Goal: Find specific page/section: Find specific page/section

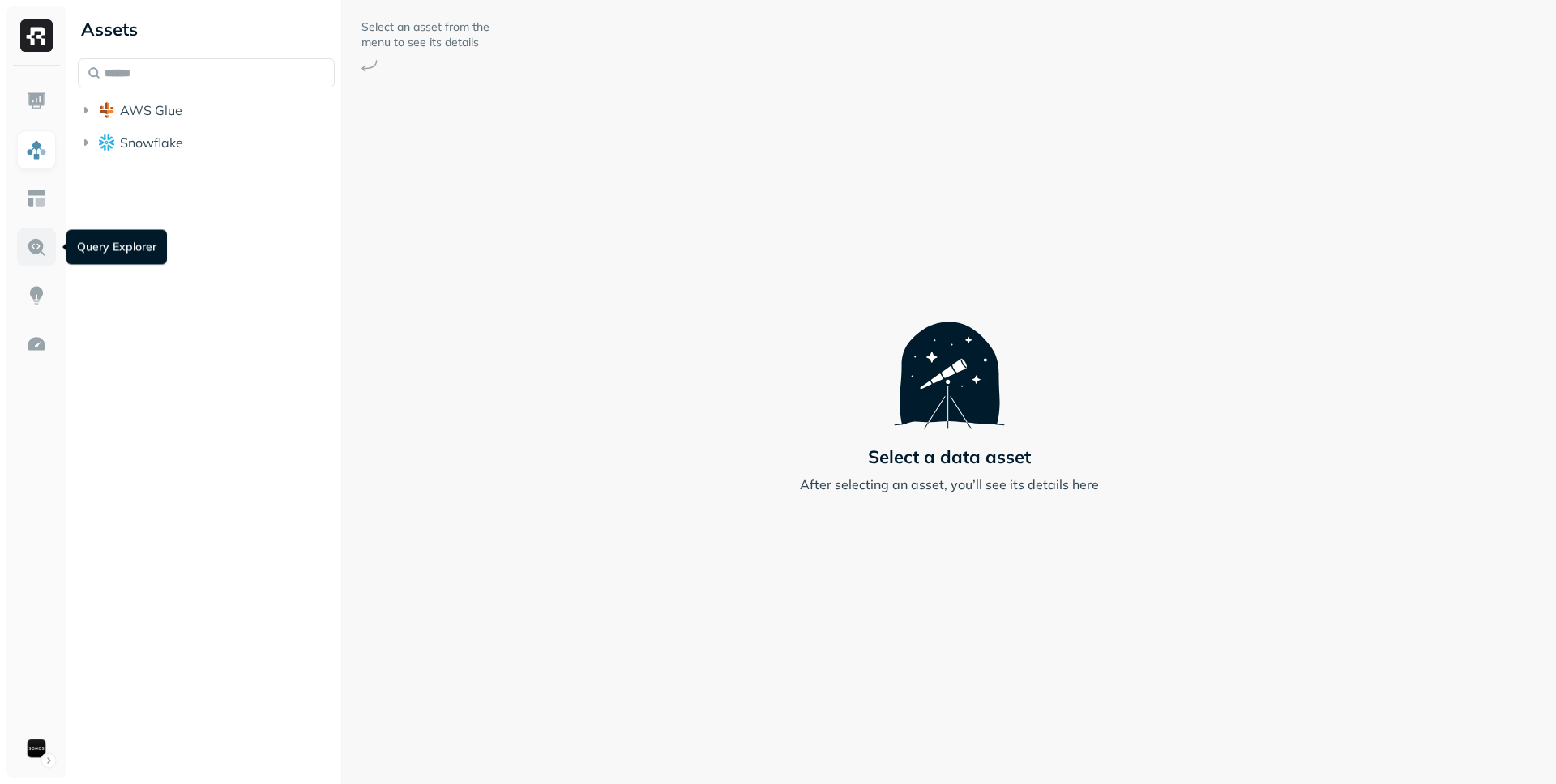
click at [40, 239] on img at bounding box center [36, 247] width 21 height 21
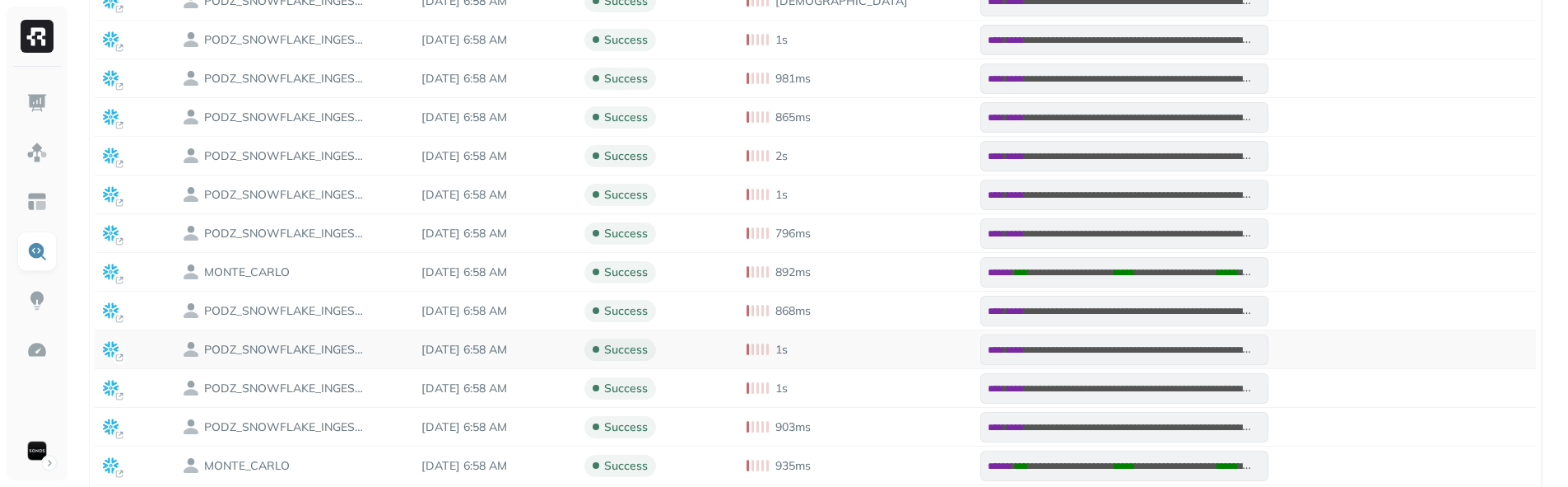
scroll to position [586, 0]
